Goal: Information Seeking & Learning: Understand process/instructions

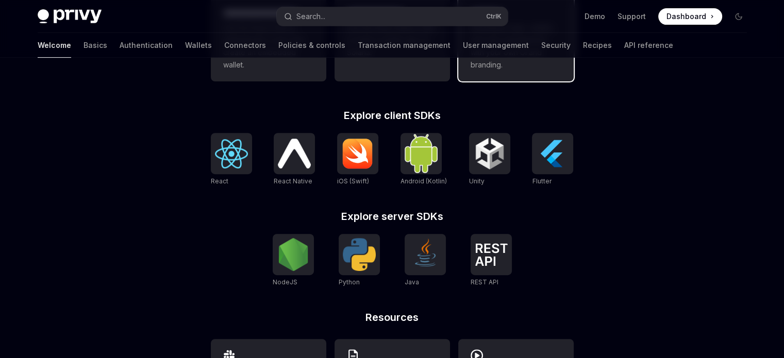
scroll to position [376, 0]
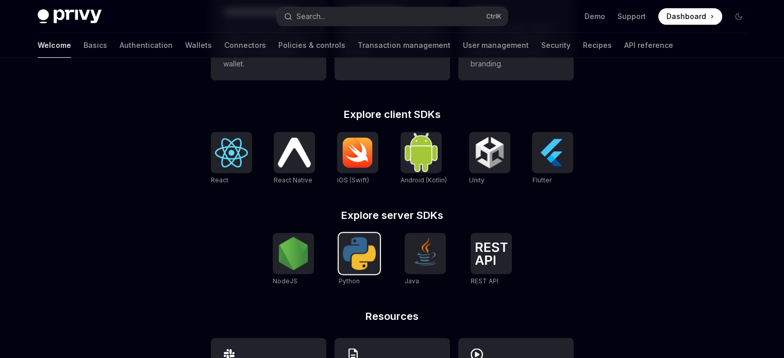
click at [348, 258] on img at bounding box center [359, 253] width 33 height 33
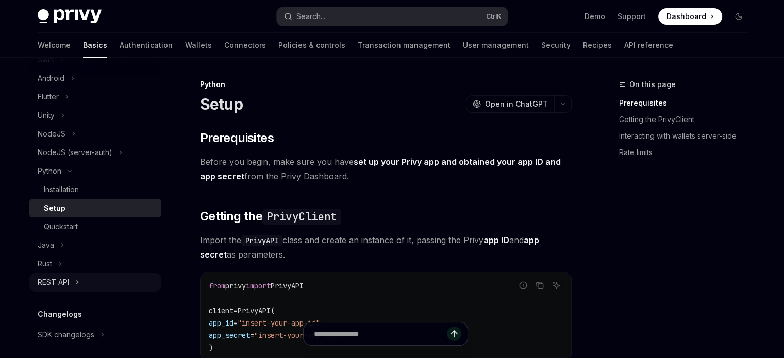
click at [67, 286] on div "REST API" at bounding box center [53, 282] width 31 height 12
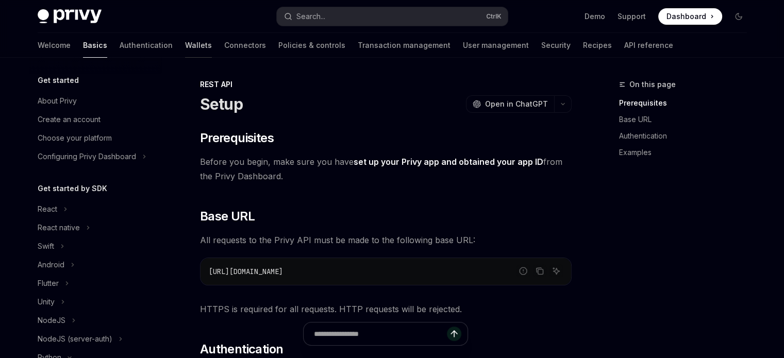
click at [185, 46] on link "Wallets" at bounding box center [198, 45] width 27 height 25
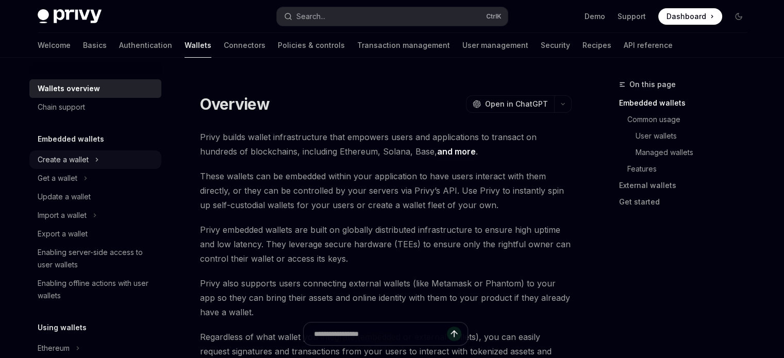
click at [100, 160] on button "Create a wallet" at bounding box center [95, 160] width 132 height 19
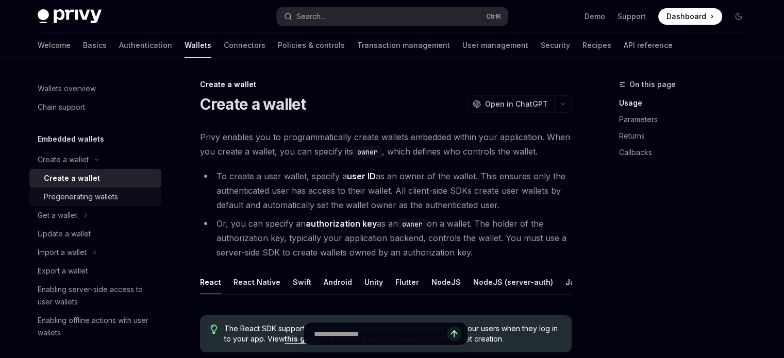
click at [129, 191] on div "Pregenerating wallets" at bounding box center [99, 197] width 111 height 12
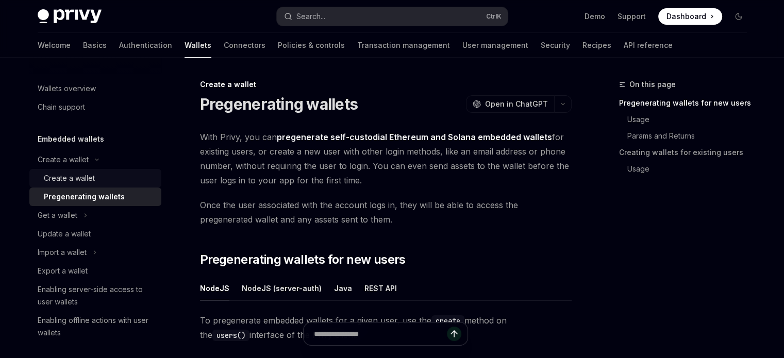
click at [110, 177] on div "Create a wallet" at bounding box center [99, 178] width 111 height 12
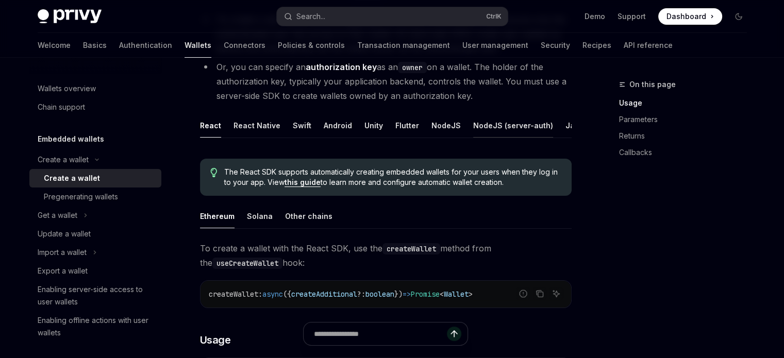
scroll to position [160, 0]
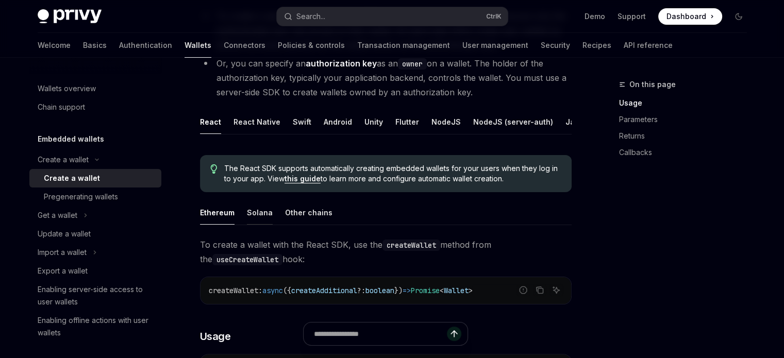
click at [258, 218] on div "Solana" at bounding box center [260, 213] width 26 height 24
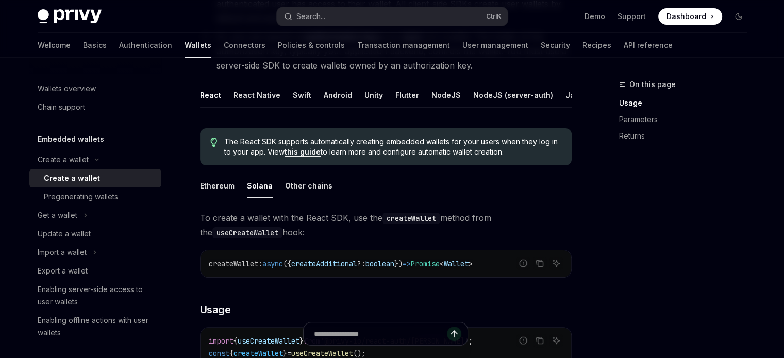
scroll to position [185, 0]
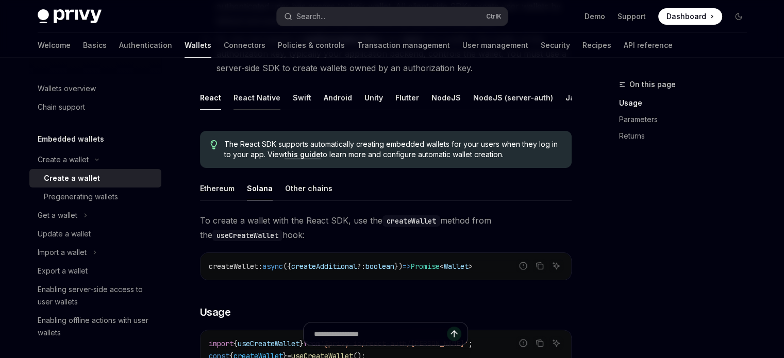
click at [274, 101] on div "React Native" at bounding box center [257, 98] width 47 height 24
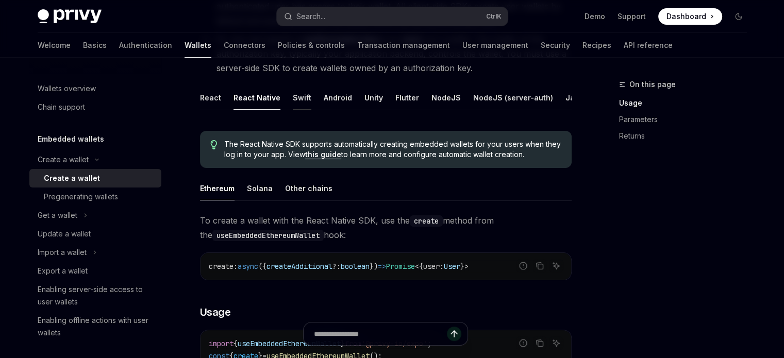
click at [294, 102] on div "Swift" at bounding box center [302, 98] width 19 height 24
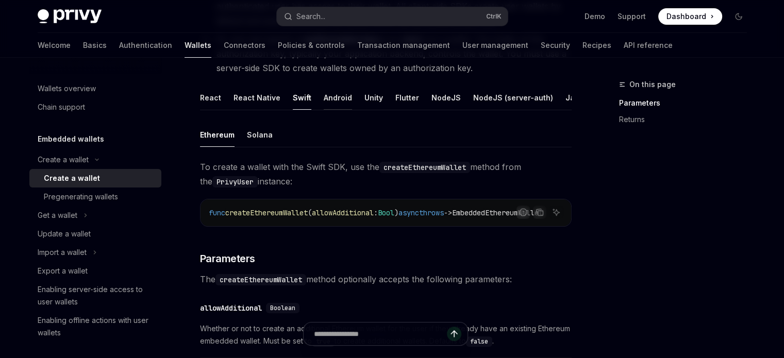
click at [328, 103] on div "Android" at bounding box center [338, 98] width 28 height 24
click at [371, 100] on div "Unity" at bounding box center [374, 98] width 19 height 24
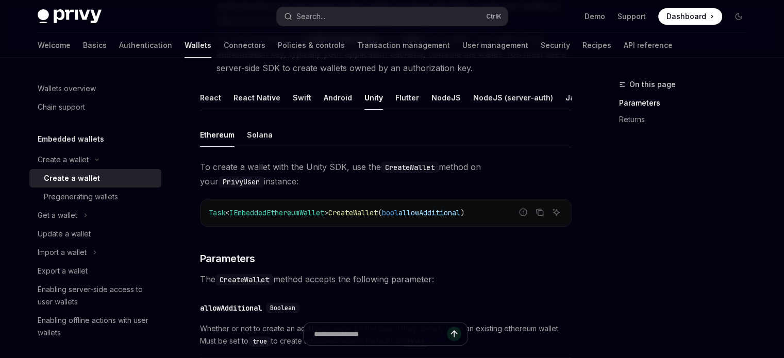
scroll to position [0, 70]
click at [526, 97] on div "REST API" at bounding box center [542, 98] width 32 height 24
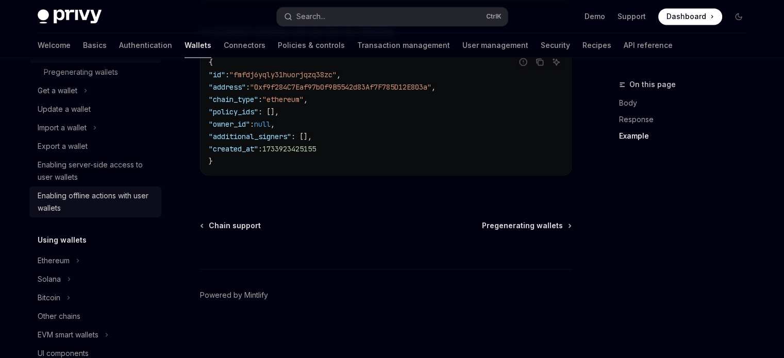
scroll to position [179, 0]
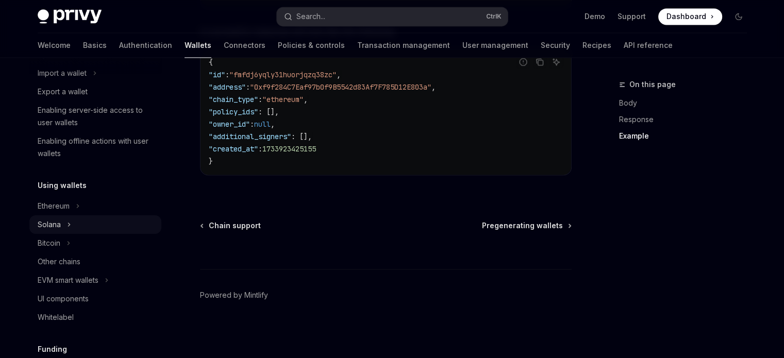
click at [76, 224] on button "Solana" at bounding box center [95, 225] width 132 height 19
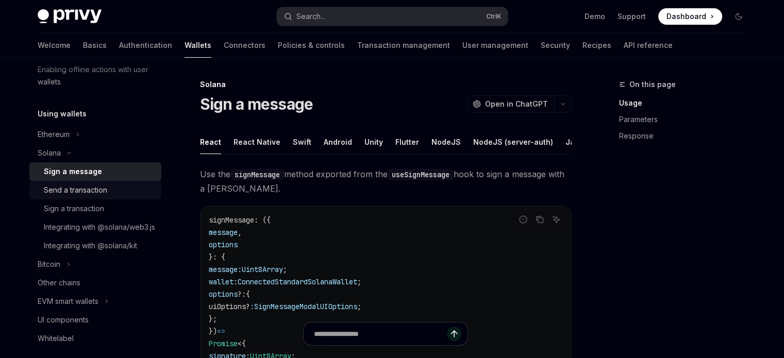
scroll to position [252, 0]
click at [94, 252] on div "Integrating with @solana/kit" at bounding box center [90, 245] width 93 height 12
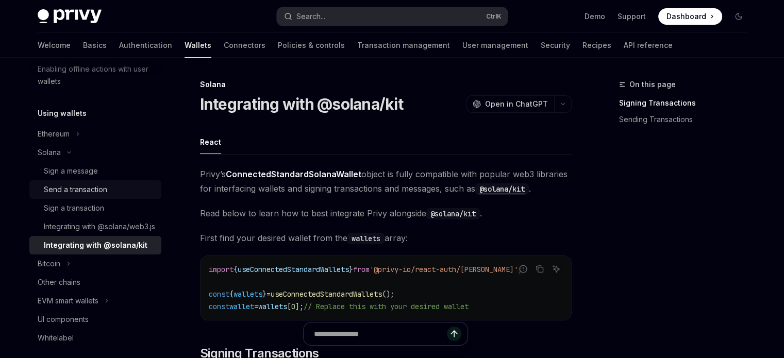
drag, startPoint x: 113, startPoint y: 204, endPoint x: 107, endPoint y: 192, distance: 13.4
click at [107, 192] on div "Send a transaction" at bounding box center [99, 190] width 111 height 12
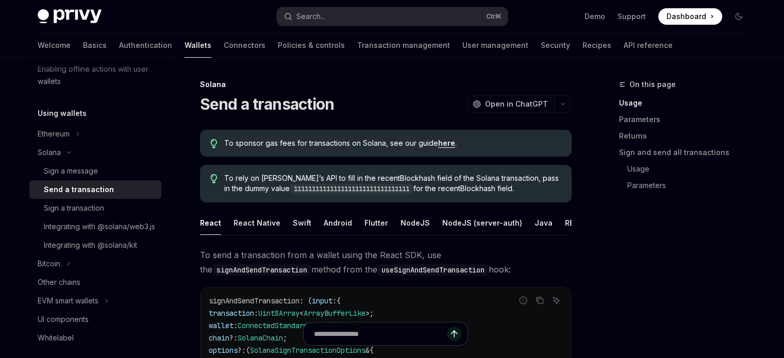
click at [107, 192] on div "Send a transaction" at bounding box center [79, 190] width 70 height 12
type textarea "*"
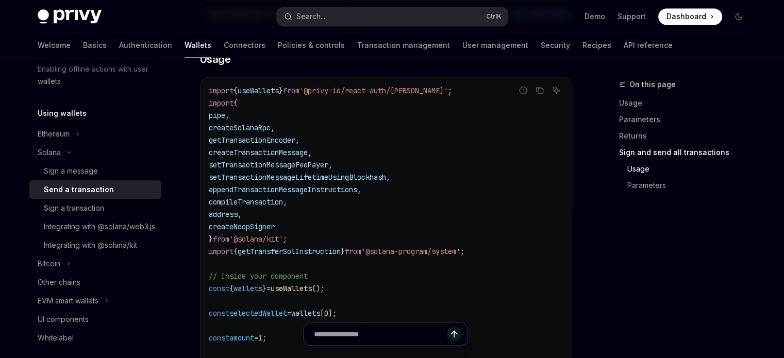
scroll to position [1656, 0]
